Goal: Task Accomplishment & Management: Manage account settings

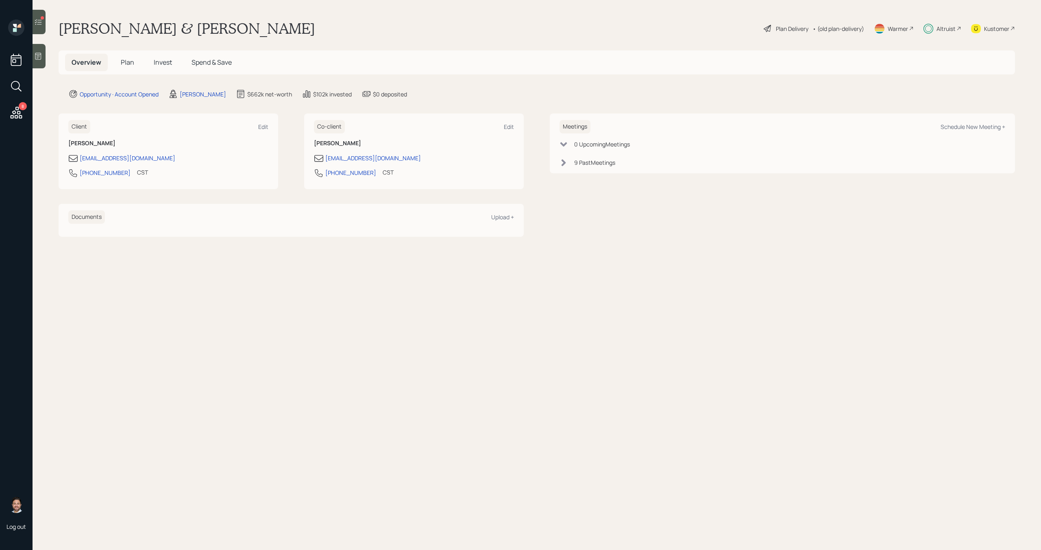
click at [127, 64] on span "Plan" at bounding box center [127, 62] width 13 height 9
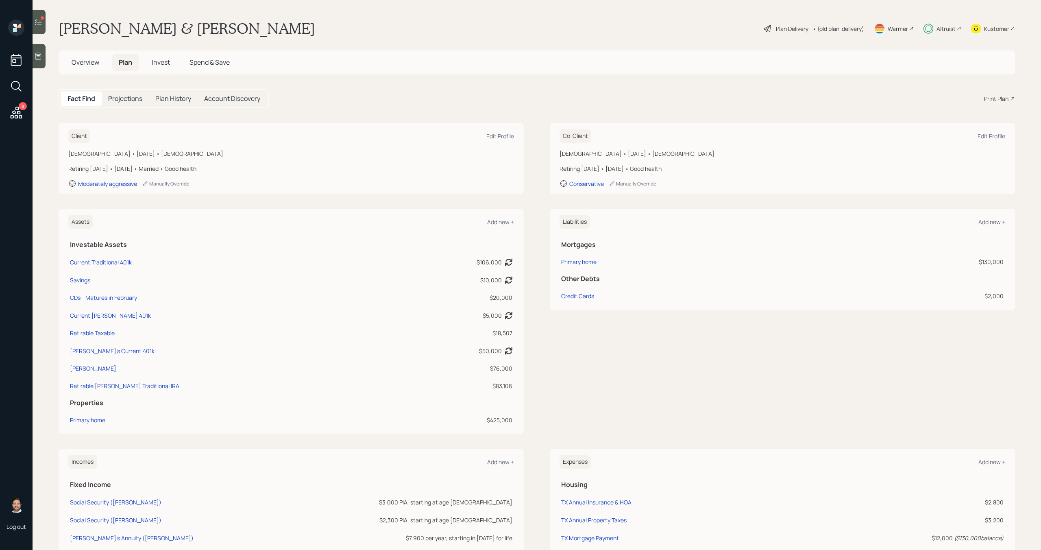
click at [158, 63] on span "Invest" at bounding box center [161, 62] width 18 height 9
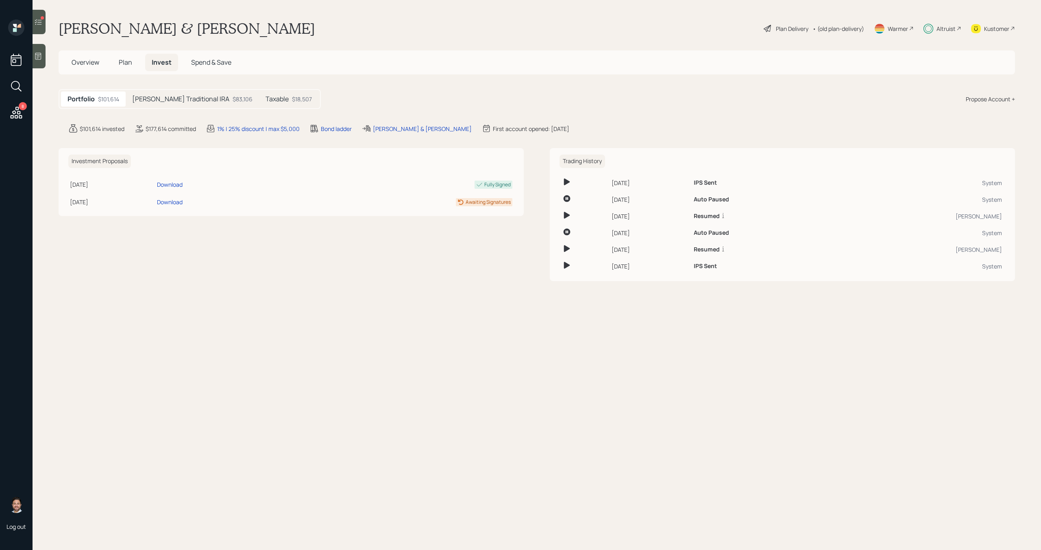
click at [42, 29] on div at bounding box center [39, 22] width 13 height 24
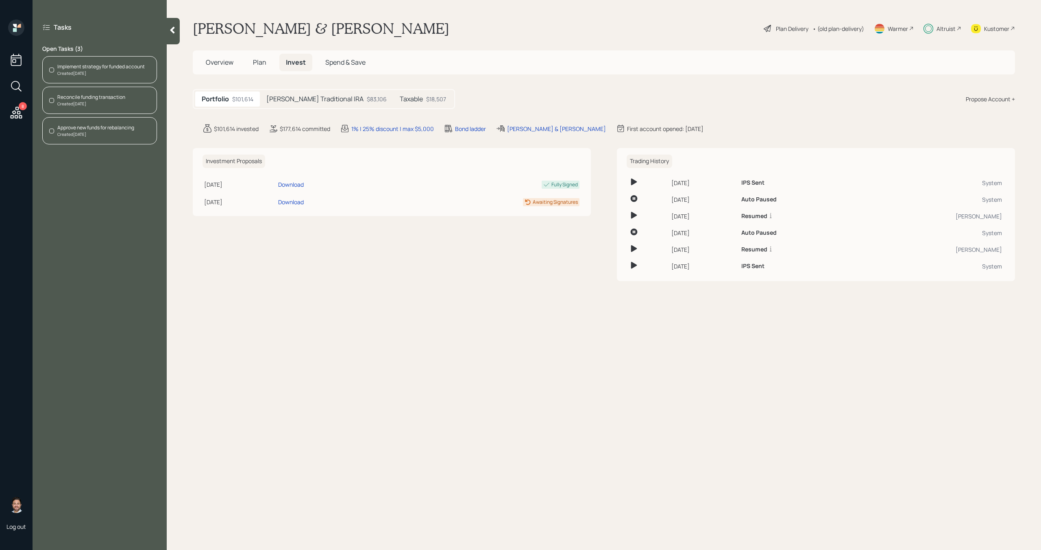
click at [262, 64] on span "Plan" at bounding box center [259, 62] width 13 height 9
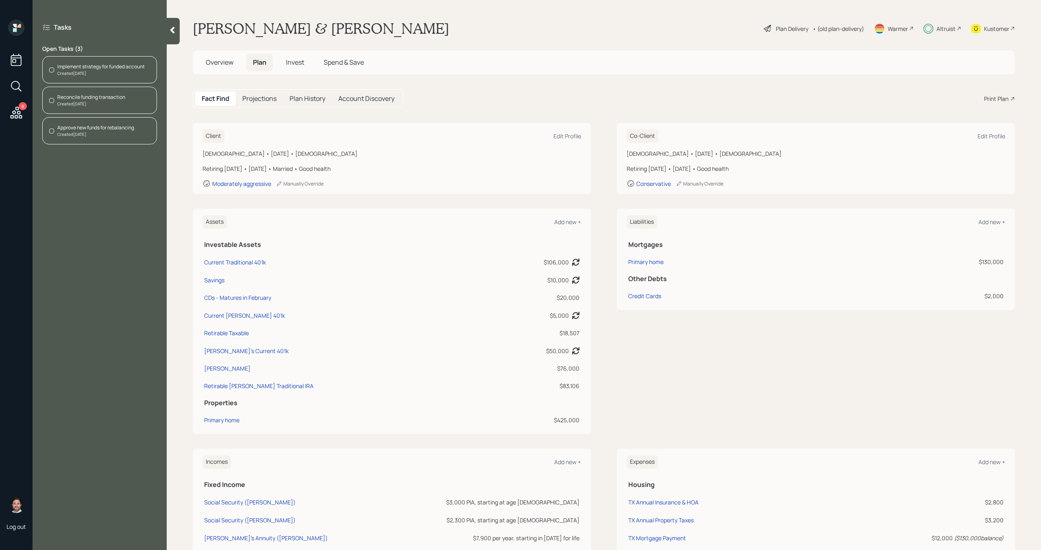
click at [296, 61] on span "Invest" at bounding box center [295, 62] width 18 height 9
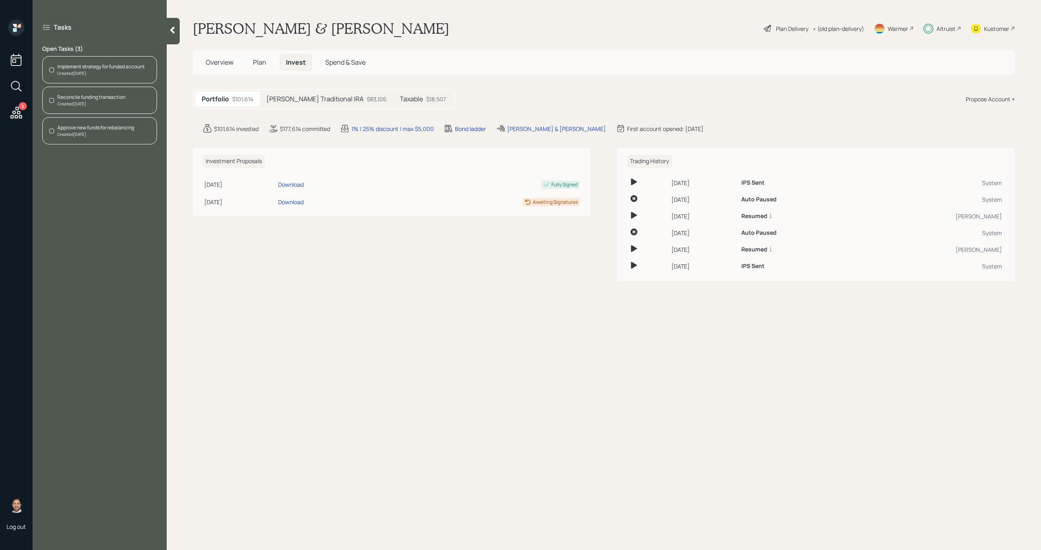
click at [296, 103] on h5 "Regina Traditional IRA" at bounding box center [314, 99] width 97 height 8
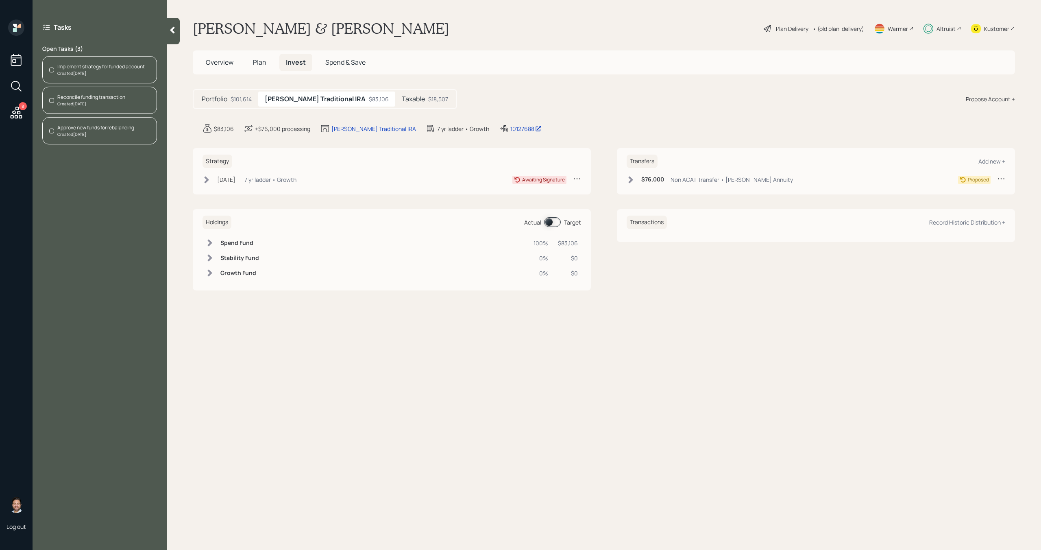
click at [402, 99] on h5 "Taxable" at bounding box center [413, 99] width 23 height 8
click at [320, 101] on h5 "Regina Traditional IRA" at bounding box center [313, 99] width 97 height 8
click at [206, 181] on icon at bounding box center [207, 179] width 4 height 7
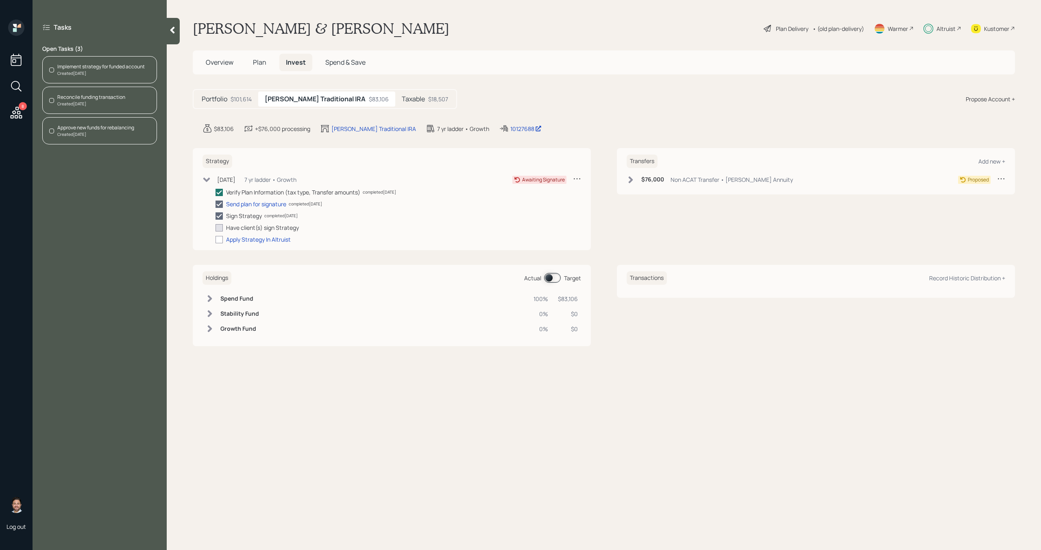
click at [207, 181] on icon at bounding box center [206, 179] width 7 height 4
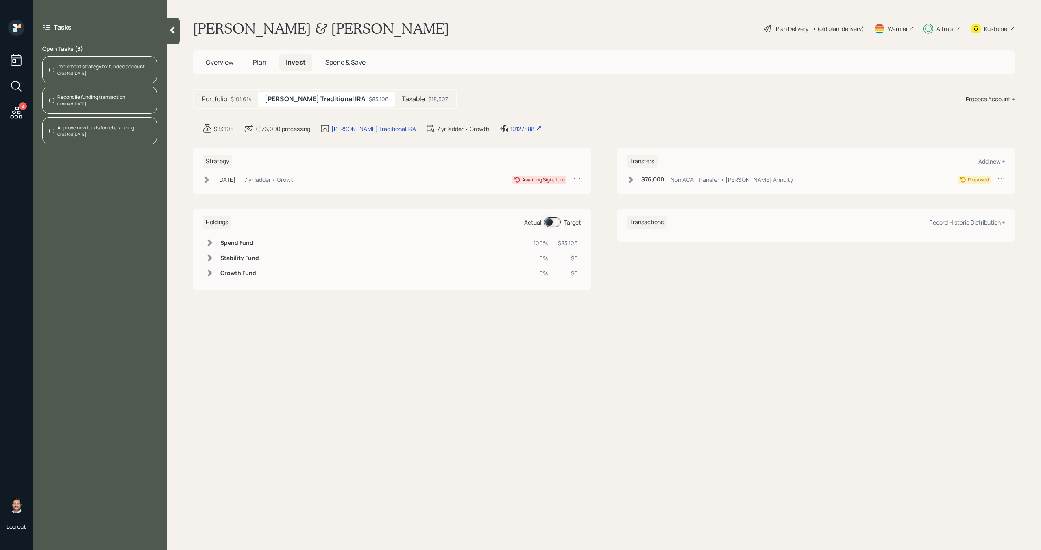
click at [125, 105] on div "Reconcile funding transaction Created Today" at bounding box center [99, 100] width 115 height 27
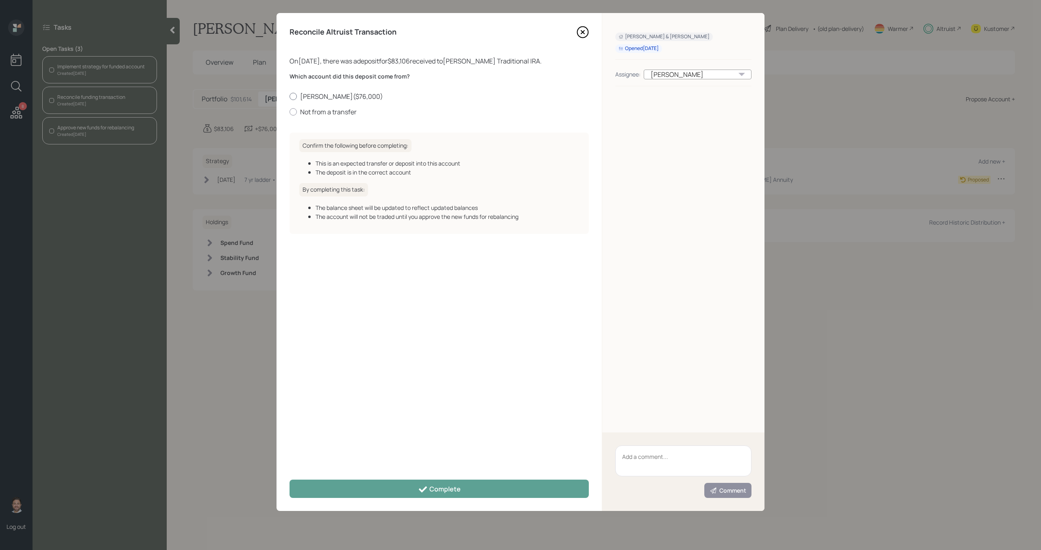
click at [320, 96] on label "Regina Jackson Annuity ( $76,000 )" at bounding box center [439, 96] width 299 height 9
click at [290, 96] on input "Regina Jackson Annuity ( $76,000 )" at bounding box center [289, 96] width 0 height 0
radio input "true"
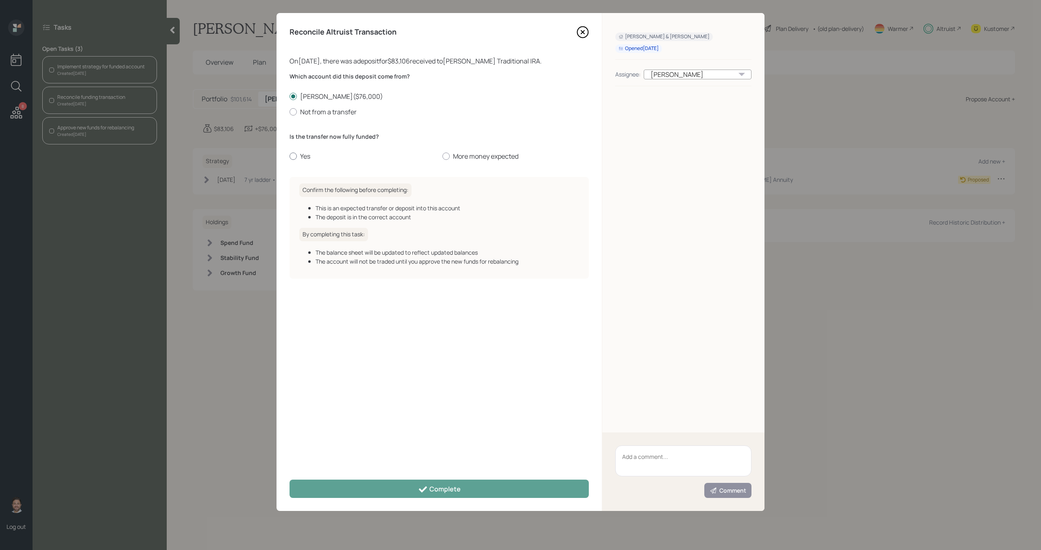
click at [299, 155] on label "Yes" at bounding box center [363, 156] width 146 height 9
click at [290, 156] on input "Yes" at bounding box center [289, 156] width 0 height 0
radio input "true"
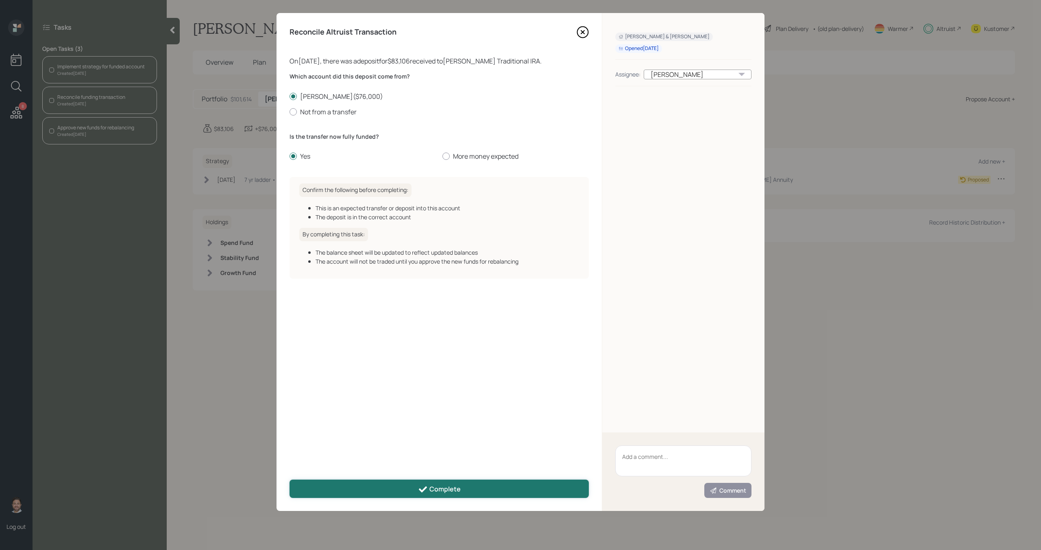
click at [414, 488] on button "Complete" at bounding box center [439, 488] width 299 height 18
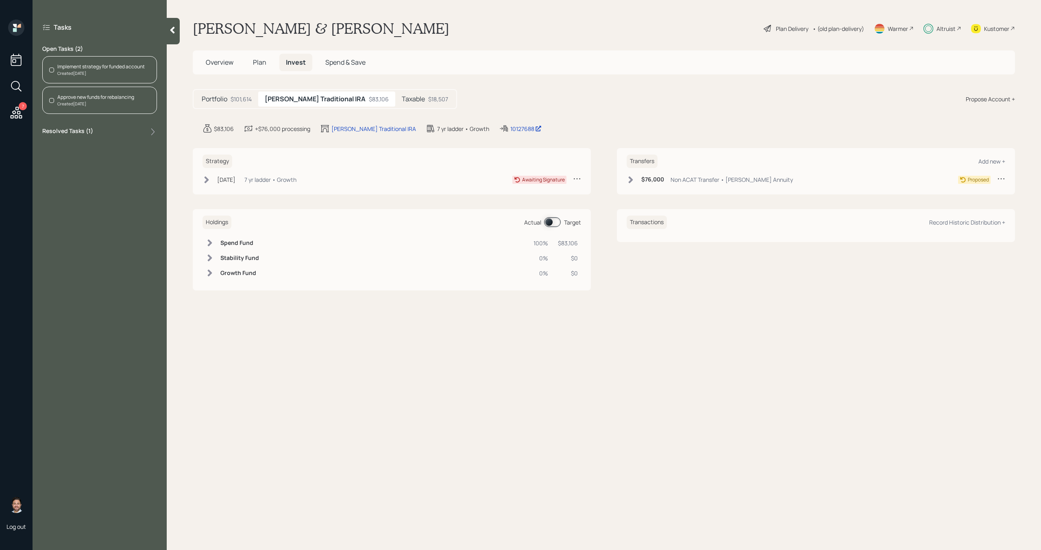
click at [170, 34] on icon at bounding box center [172, 30] width 8 height 8
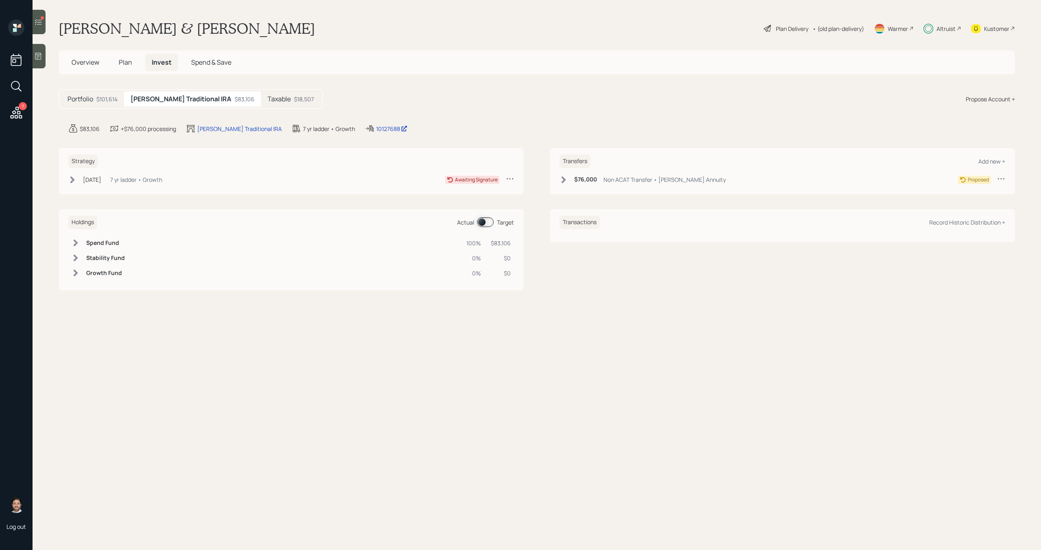
click at [1002, 26] on div "Kustomer" at bounding box center [996, 28] width 25 height 9
click at [37, 28] on div at bounding box center [39, 22] width 13 height 24
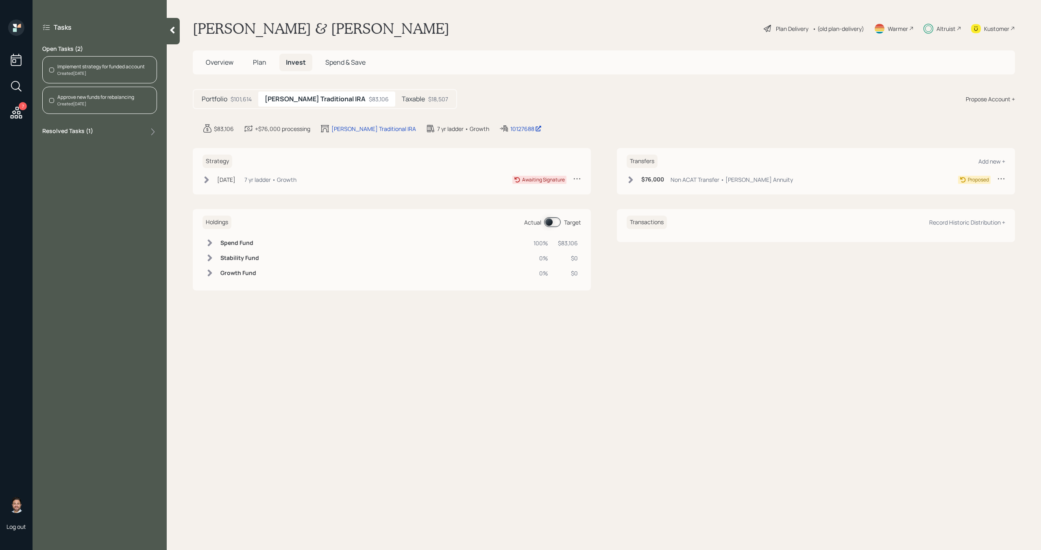
click at [97, 98] on div "Approve new funds for rebalancing" at bounding box center [95, 97] width 77 height 7
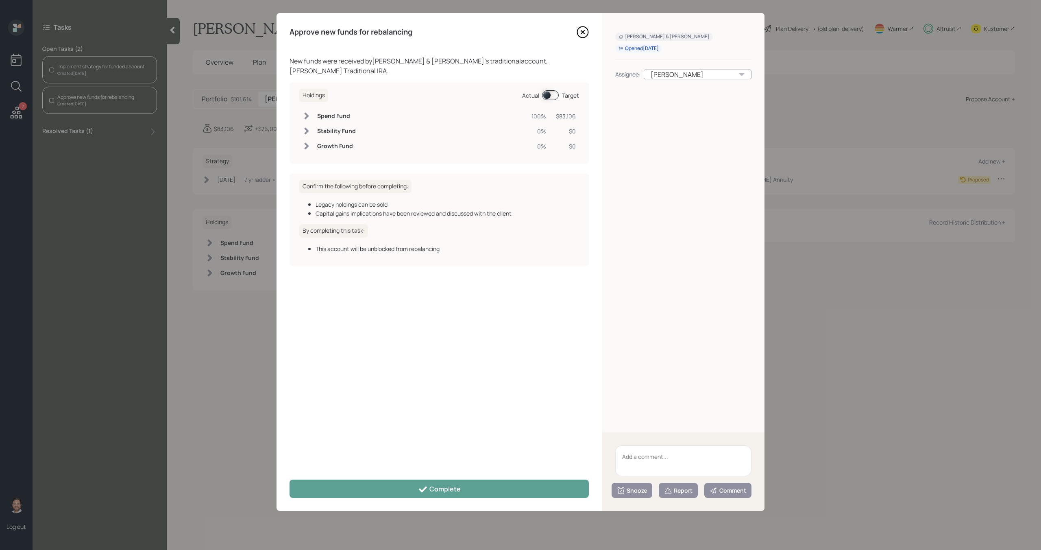
click at [695, 463] on textarea at bounding box center [683, 460] width 136 height 31
click at [666, 472] on textarea "She is away and has not signed the IS. It was resent to her email but she reque…" at bounding box center [683, 460] width 136 height 31
click at [739, 464] on textarea "She is away and has not signed the IS. It was resent to her email but she reque…" at bounding box center [683, 460] width 136 height 31
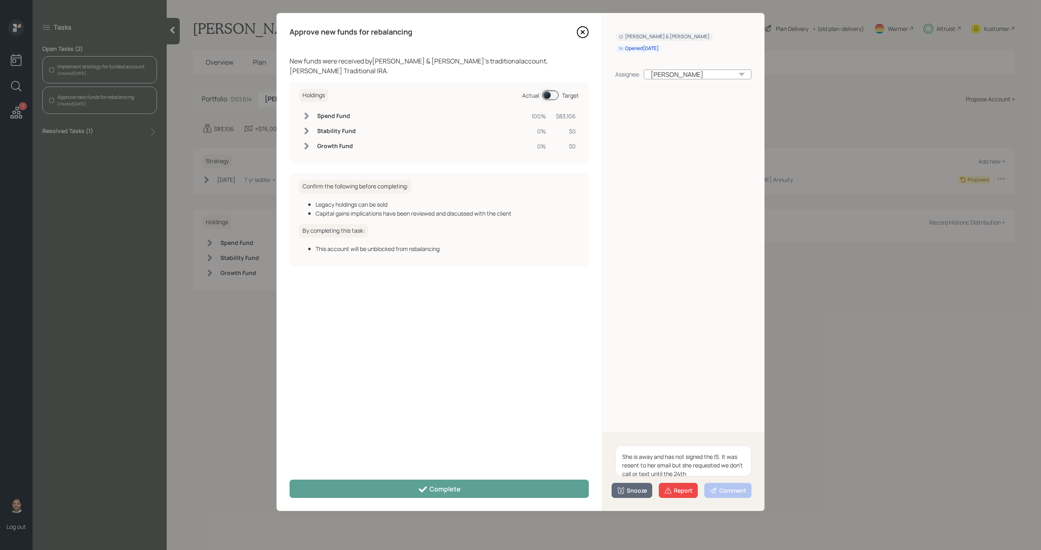
drag, startPoint x: 692, startPoint y: 474, endPoint x: 618, endPoint y: 451, distance: 76.9
click at [618, 451] on textarea "She is away and has not signed the IS. It was resent to her email but she reque…" at bounding box center [683, 460] width 136 height 31
click at [693, 471] on textarea "She is away and has not signed the IS. It was resent to her email but she reque…" at bounding box center [683, 460] width 136 height 31
type textarea "She is away and has not signed the IS. It was resent to her email but she reque…"
click at [632, 490] on div "Snooze" at bounding box center [632, 490] width 30 height 8
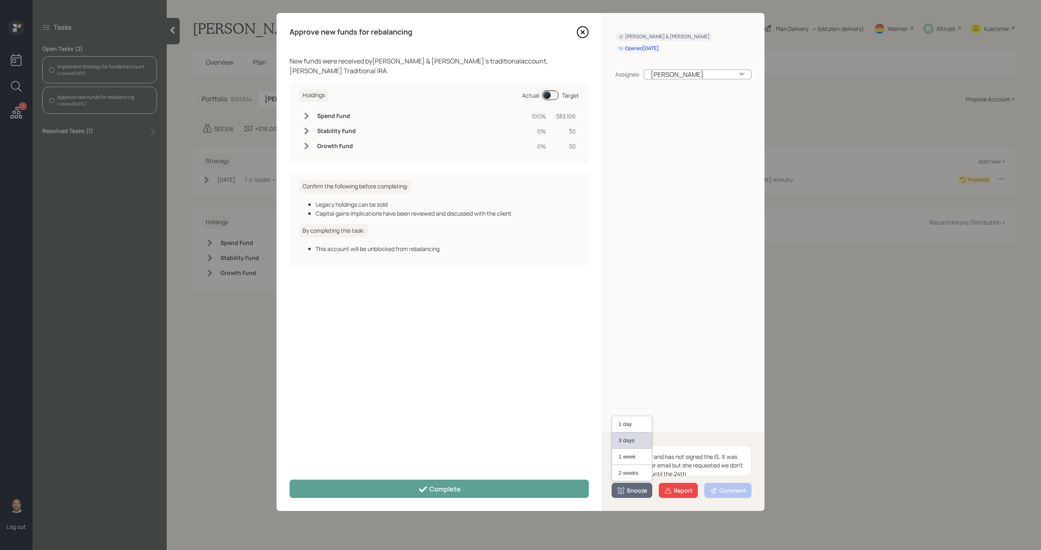
click at [633, 438] on button "3 days" at bounding box center [632, 440] width 40 height 16
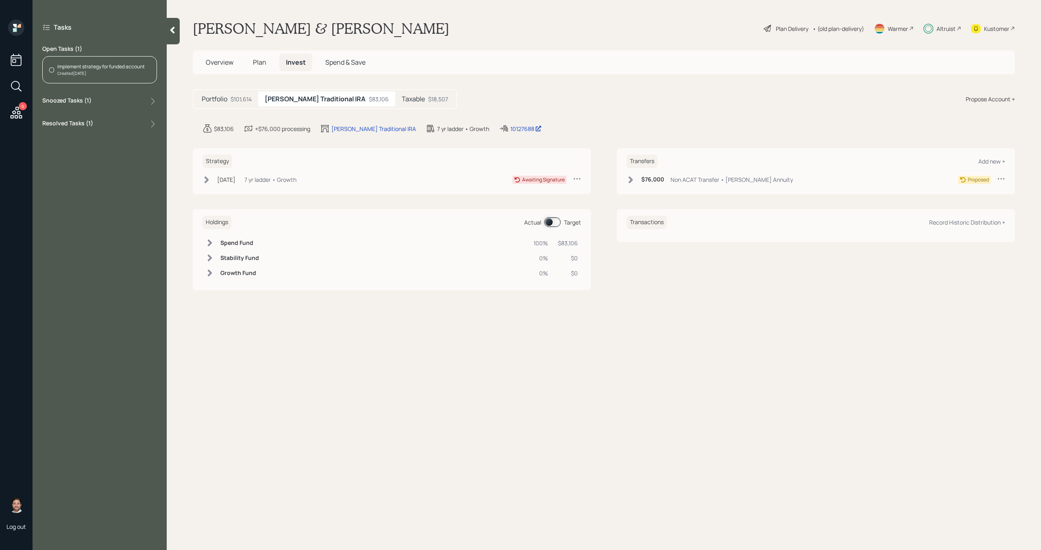
click at [114, 71] on div "Created Today" at bounding box center [100, 73] width 87 height 6
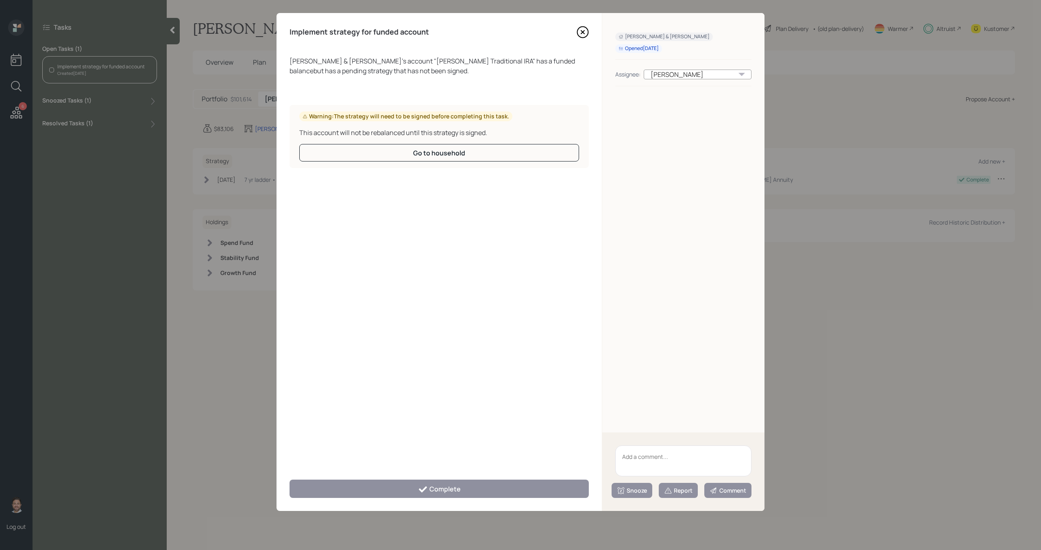
click at [678, 468] on textarea at bounding box center [683, 460] width 136 height 31
paste textarea "She is away and has not signed the IS. It was resent to her email but she reque…"
type textarea "She is away and has not signed the IS. It was resent to her email but she reque…"
click at [632, 492] on div "Snooze" at bounding box center [632, 490] width 30 height 8
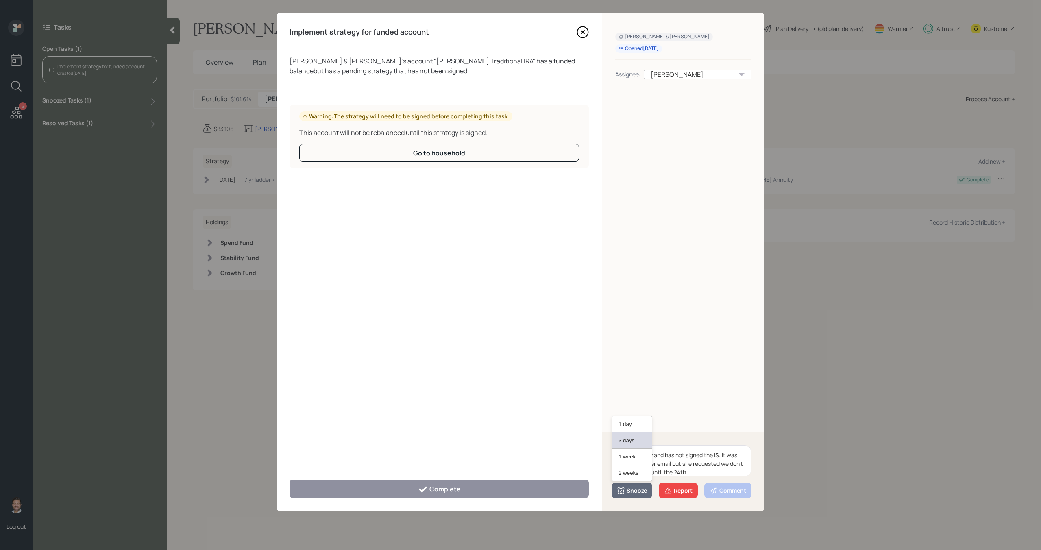
click at [627, 441] on button "3 days" at bounding box center [632, 440] width 40 height 16
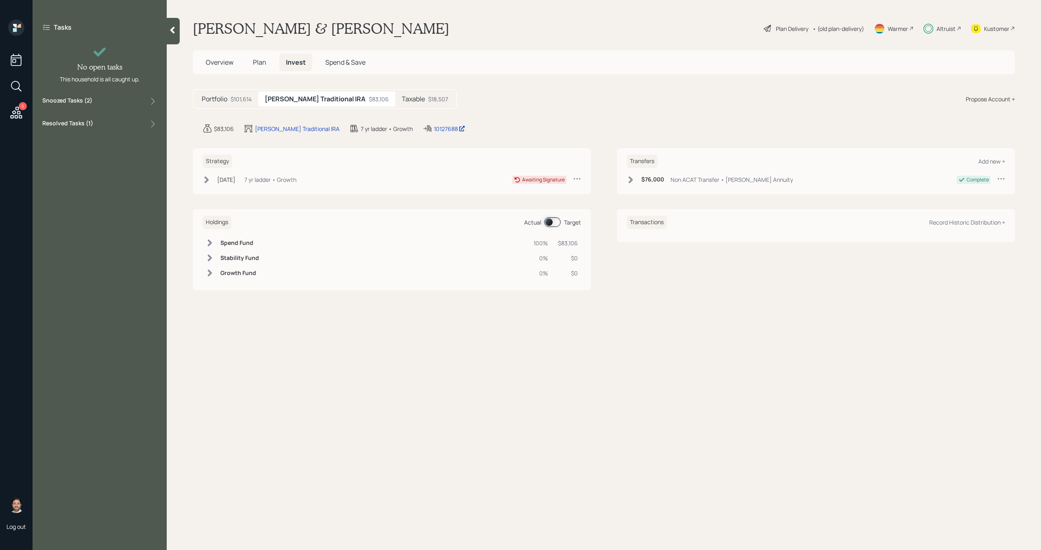
click at [15, 109] on icon at bounding box center [17, 113] width 12 height 12
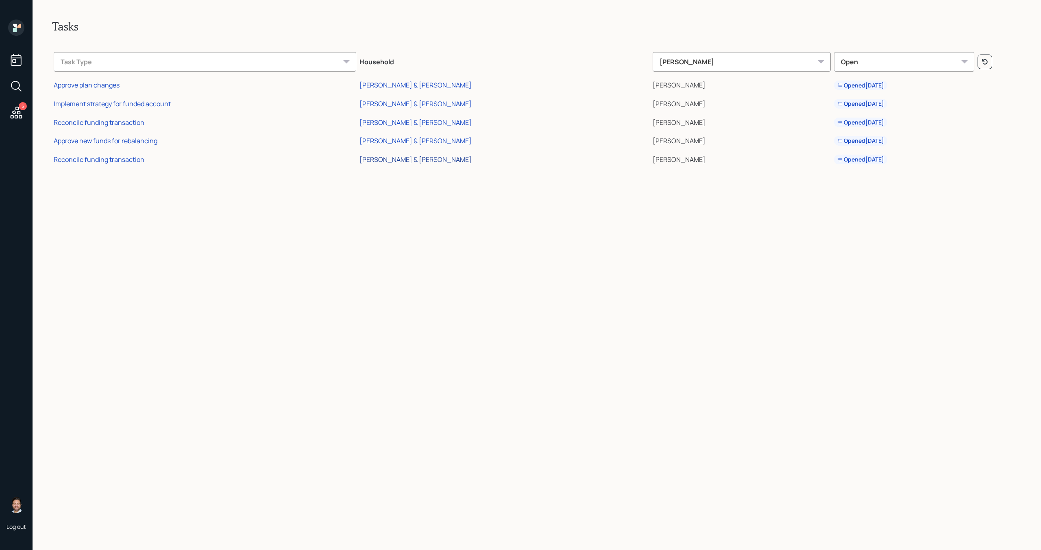
click at [416, 162] on div "[PERSON_NAME] & [PERSON_NAME]" at bounding box center [416, 159] width 112 height 9
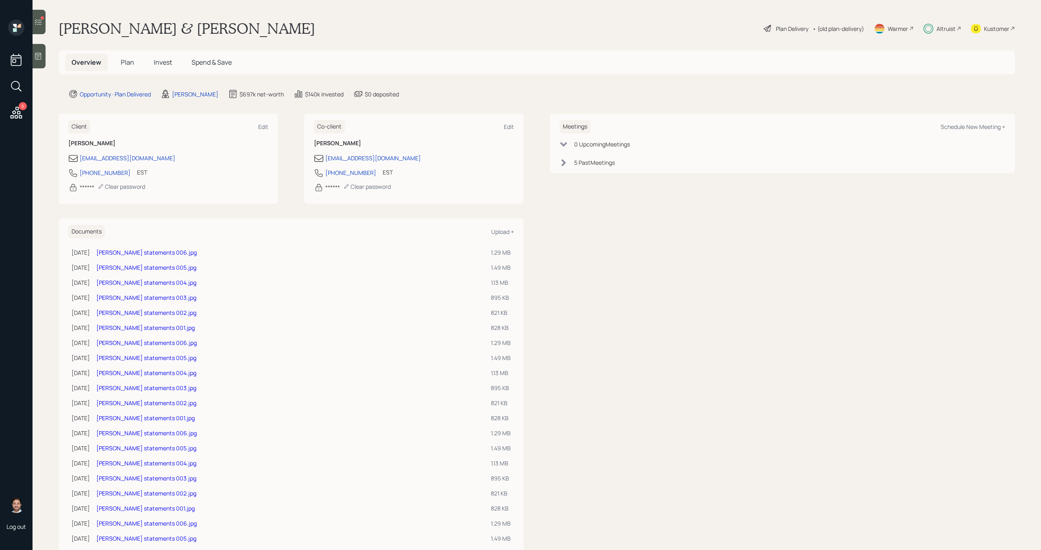
click at [166, 61] on span "Invest" at bounding box center [163, 62] width 18 height 9
